Goal: Task Accomplishment & Management: Manage account settings

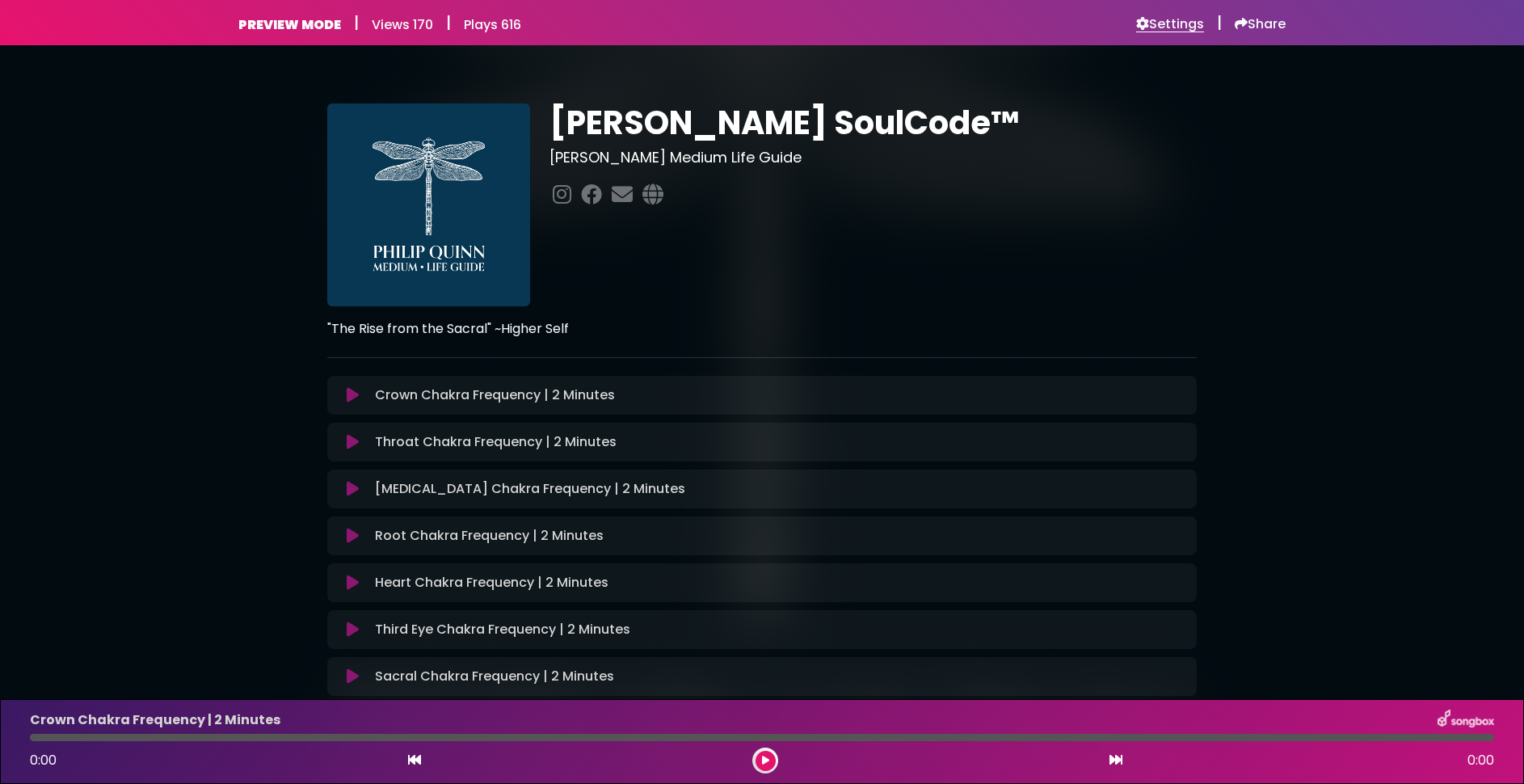
click at [1181, 25] on h6 "Settings" at bounding box center [1170, 24] width 68 height 17
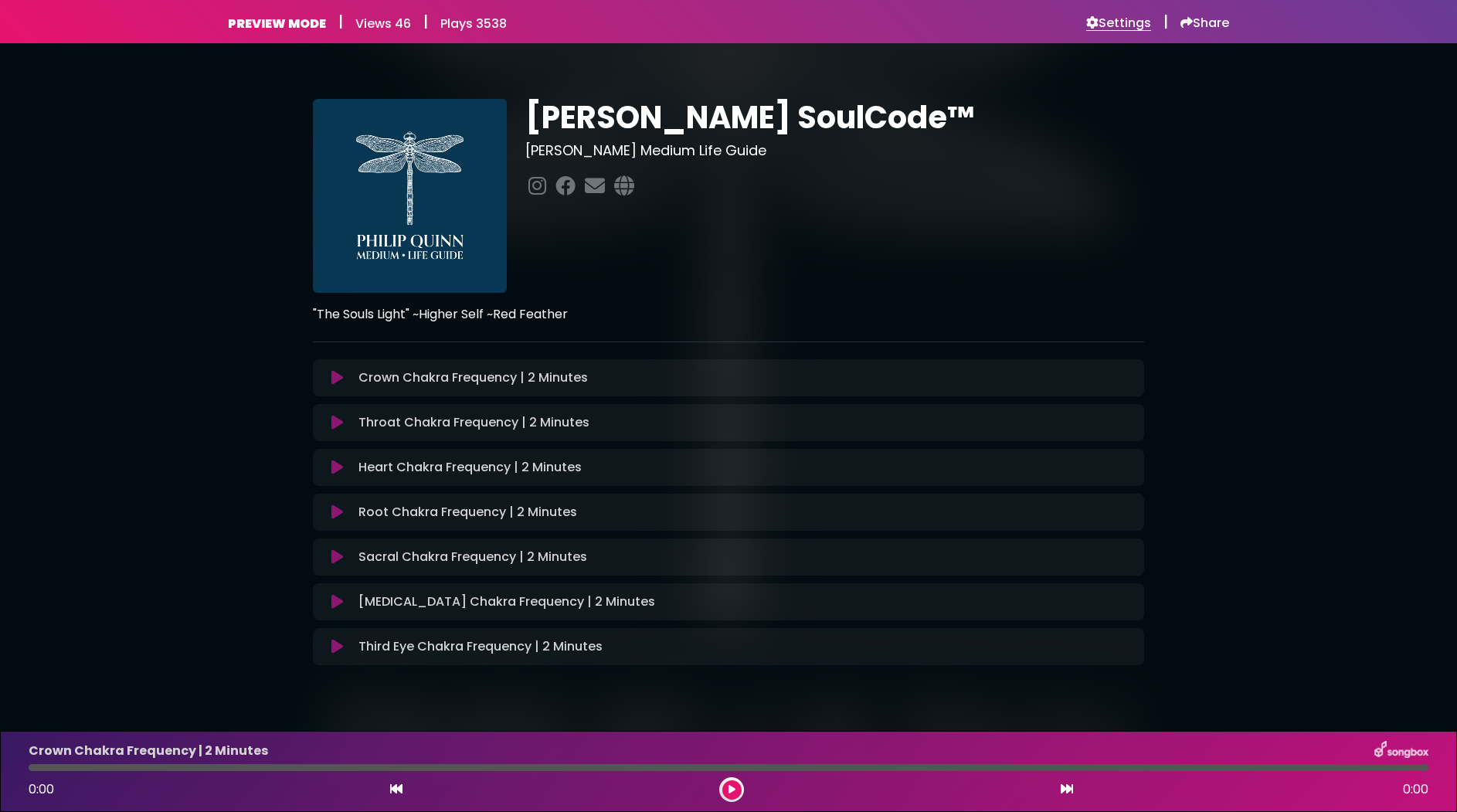
click at [1128, 26] on h6 "Settings" at bounding box center [1119, 23] width 65 height 16
